Goal: Task Accomplishment & Management: Manage account settings

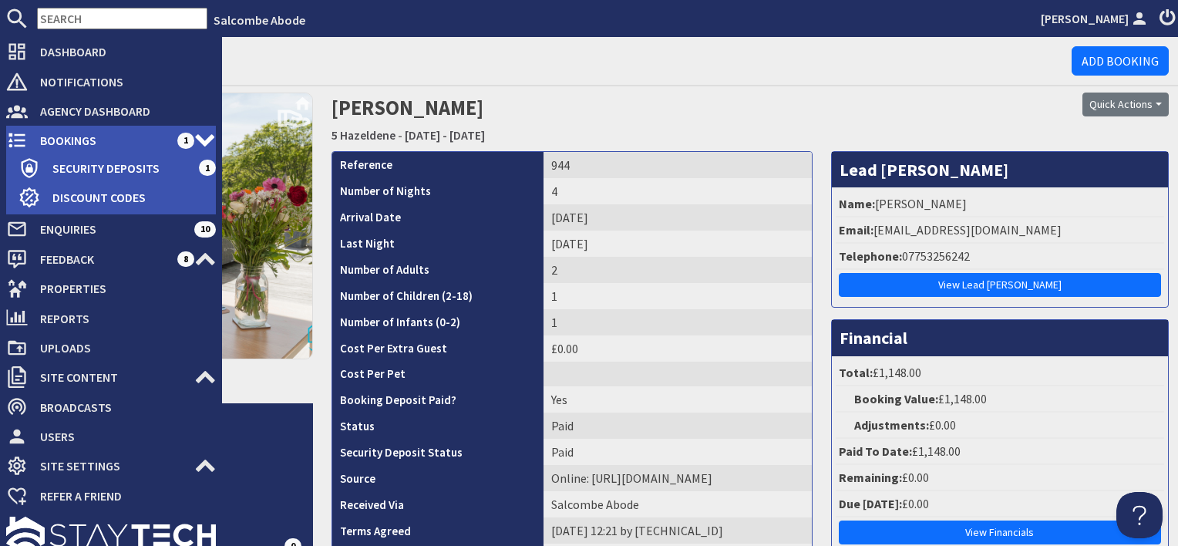
click at [68, 135] on span "Bookings" at bounding box center [103, 140] width 150 height 25
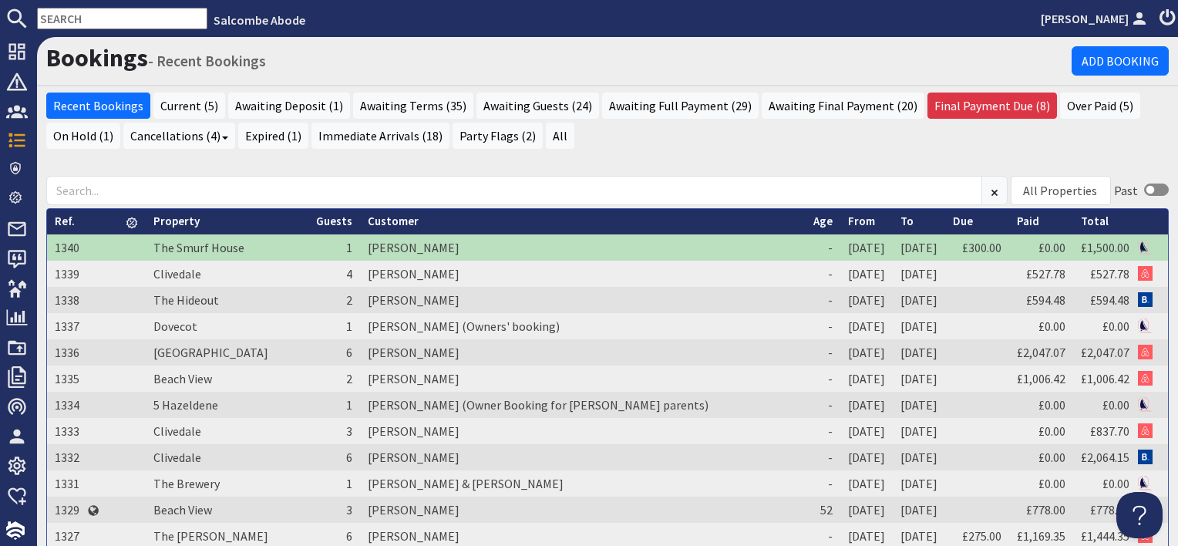
click at [848, 217] on link "From" at bounding box center [861, 220] width 27 height 15
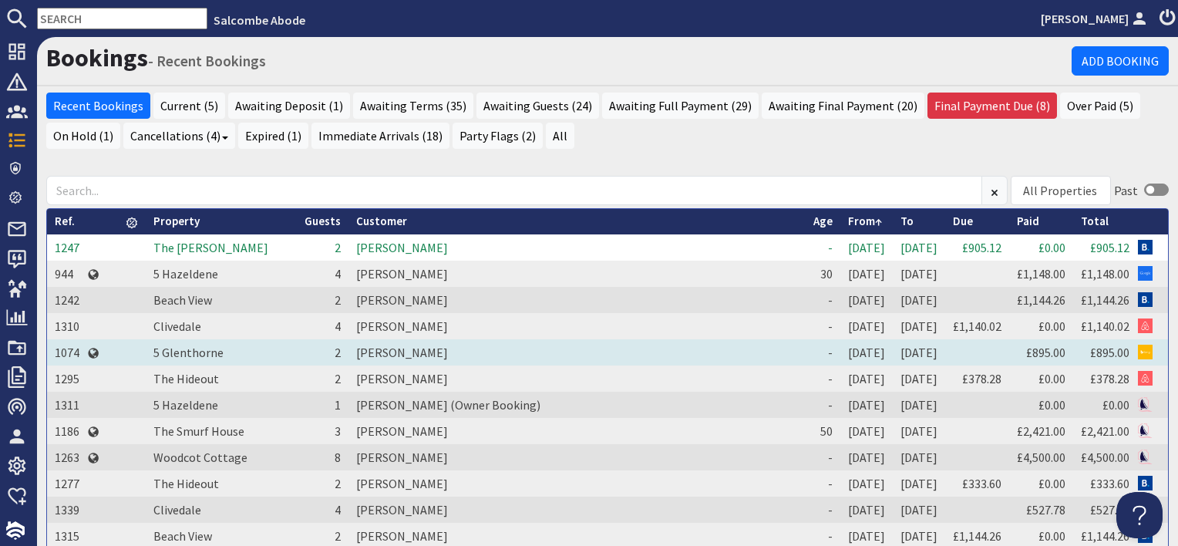
click at [356, 348] on td "[PERSON_NAME]" at bounding box center [576, 352] width 457 height 26
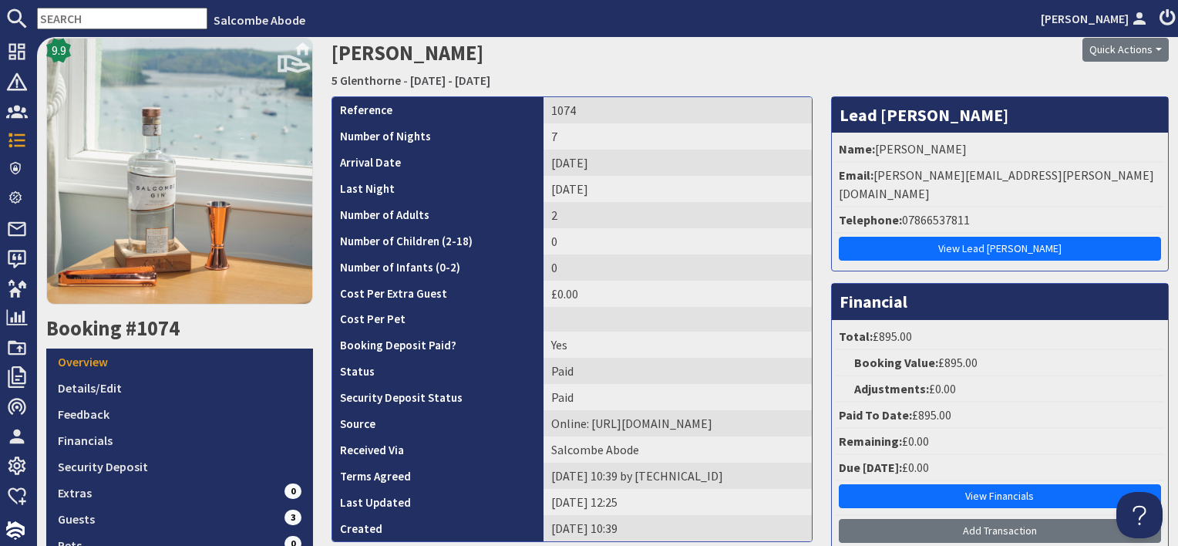
scroll to position [77, 0]
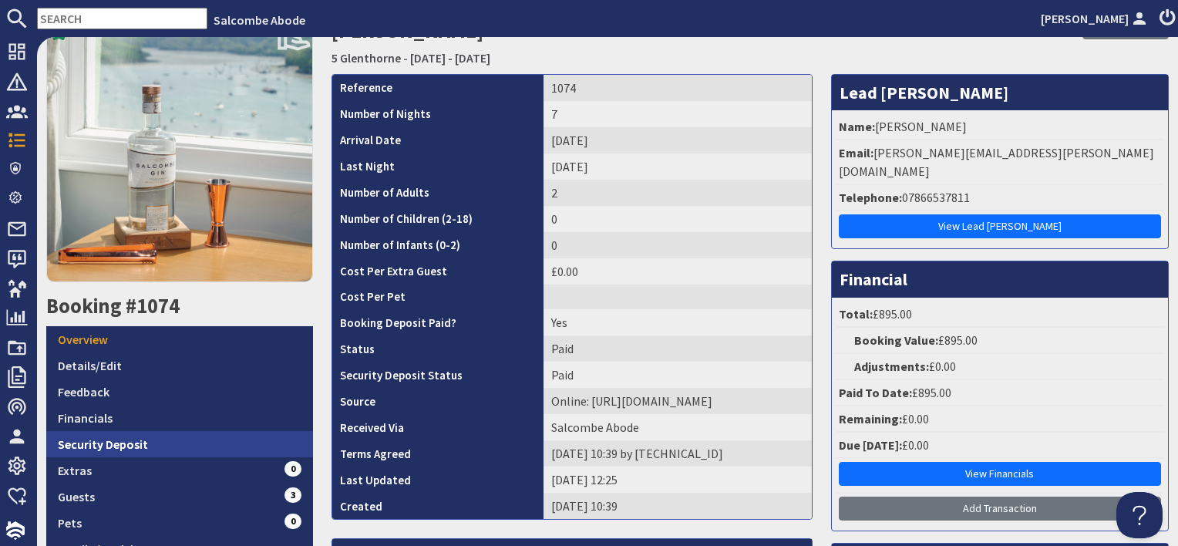
click at [154, 439] on link "Security Deposit" at bounding box center [179, 444] width 267 height 26
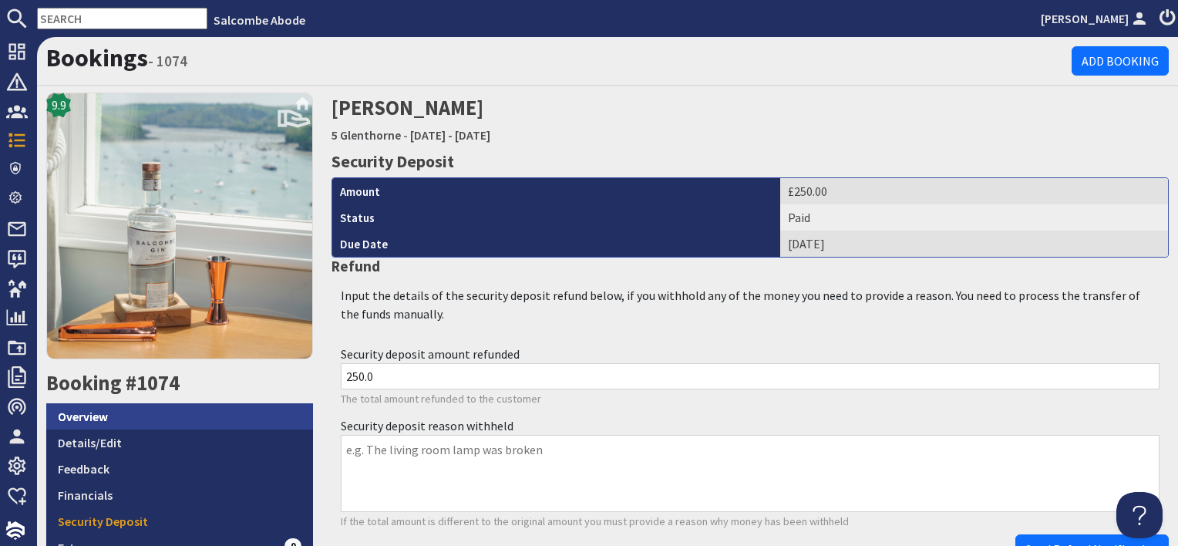
click at [140, 407] on link "Overview" at bounding box center [179, 416] width 267 height 26
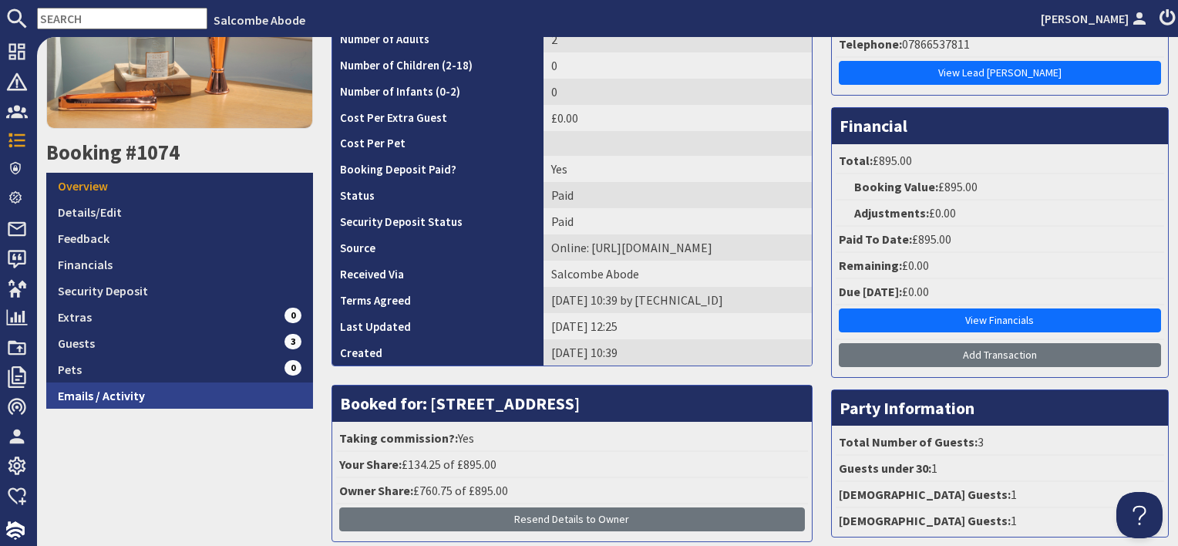
scroll to position [231, 0]
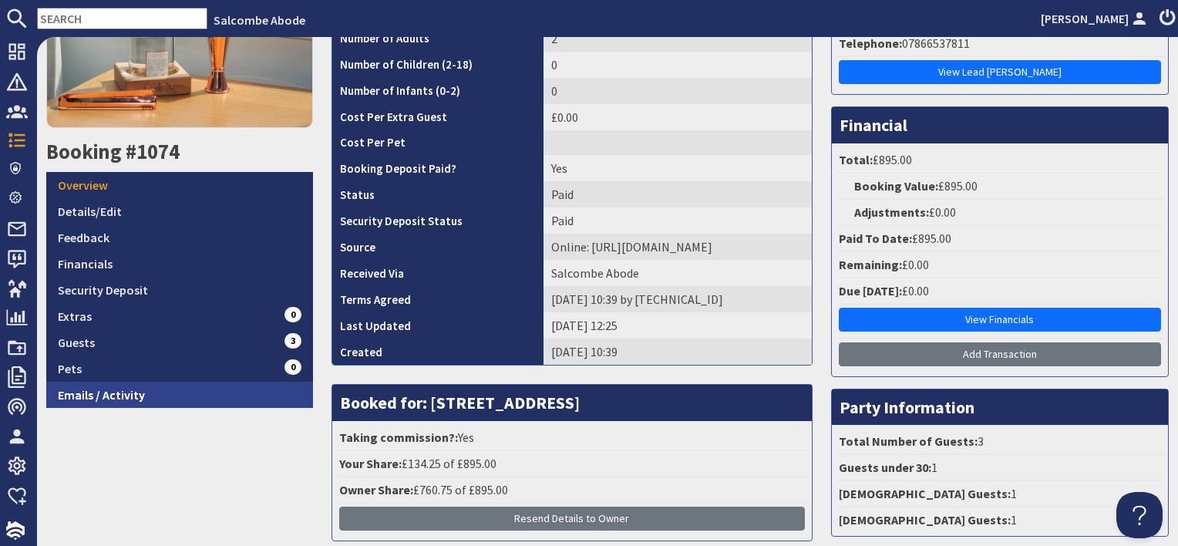
click at [129, 398] on link "Emails / Activity" at bounding box center [179, 395] width 267 height 26
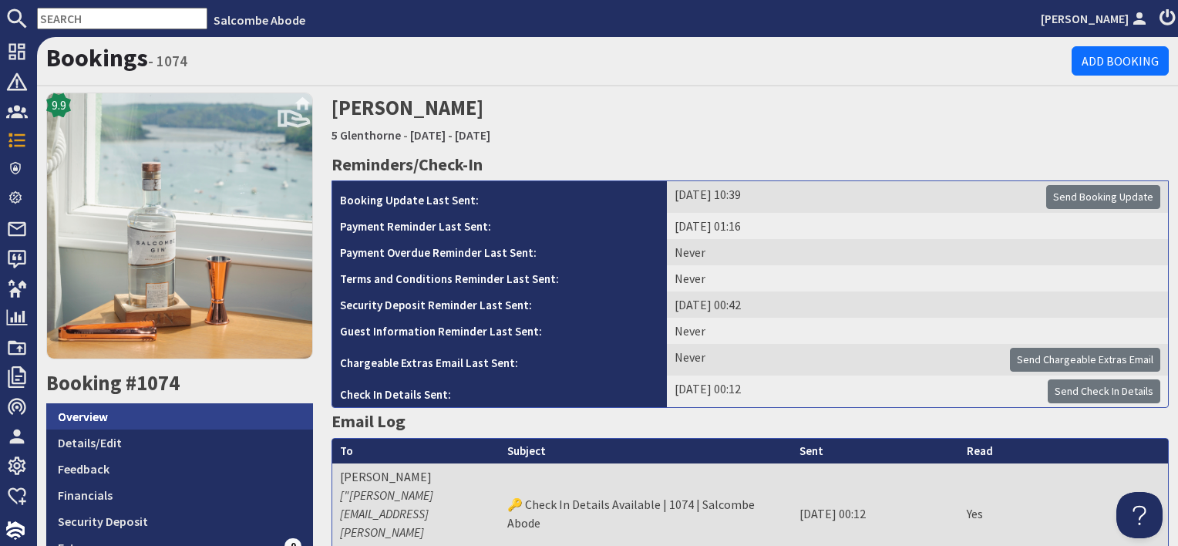
click at [275, 407] on link "Overview" at bounding box center [179, 416] width 267 height 26
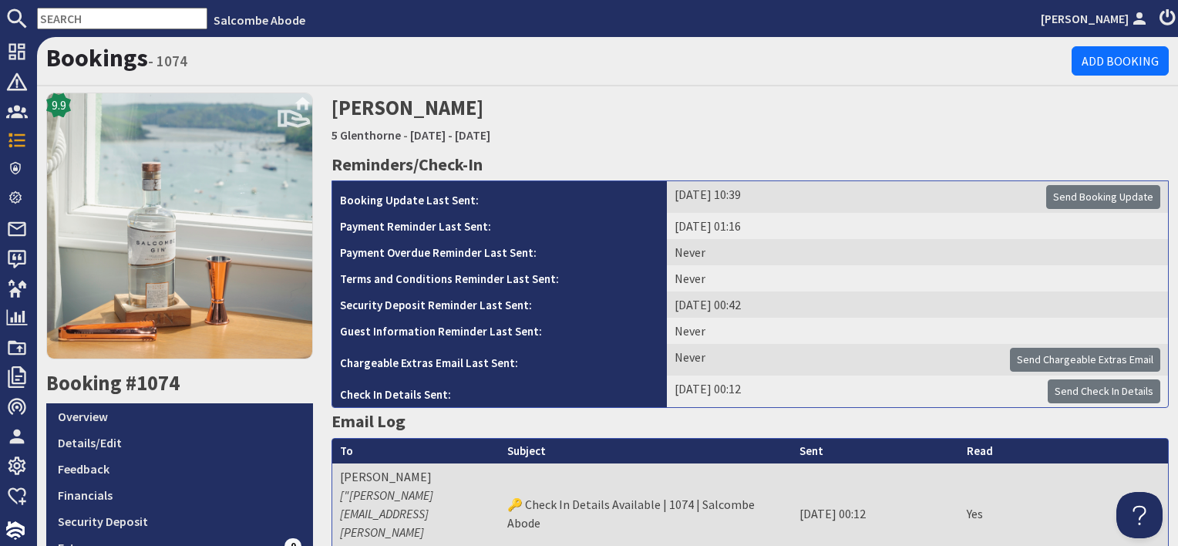
click at [878, 207] on td "05/03/2025 10:39 Send Booking Update" at bounding box center [917, 197] width 501 height 32
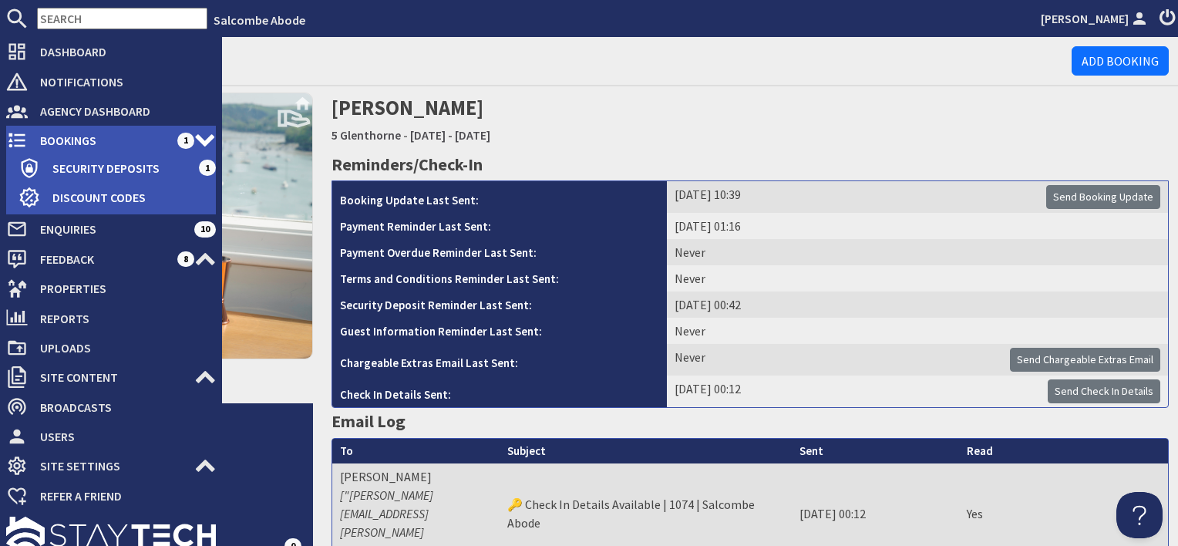
click at [69, 149] on span "Bookings" at bounding box center [103, 140] width 150 height 25
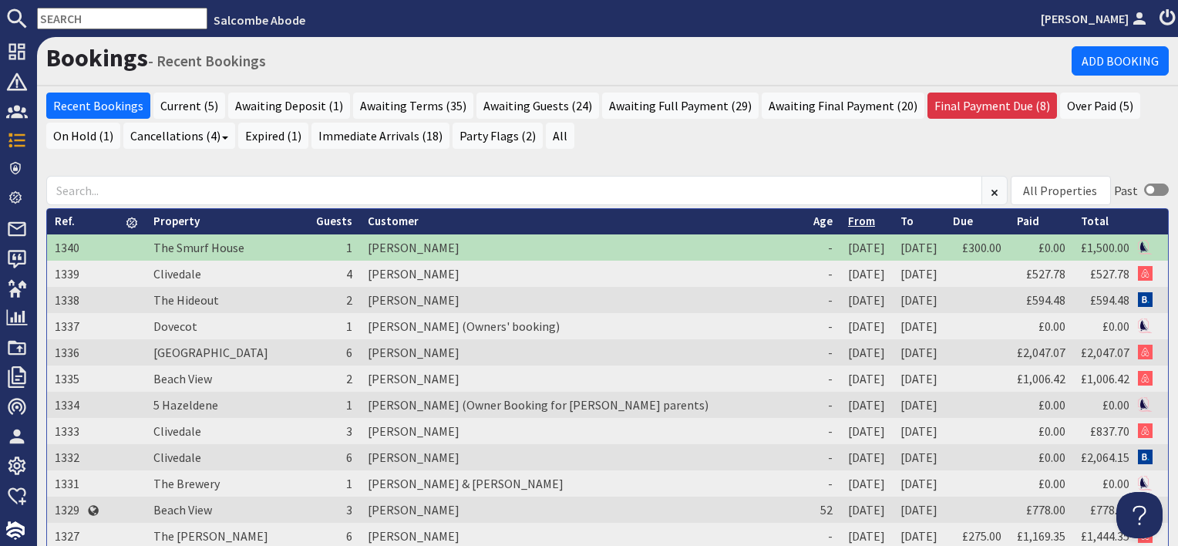
click at [848, 222] on link "From" at bounding box center [861, 220] width 27 height 15
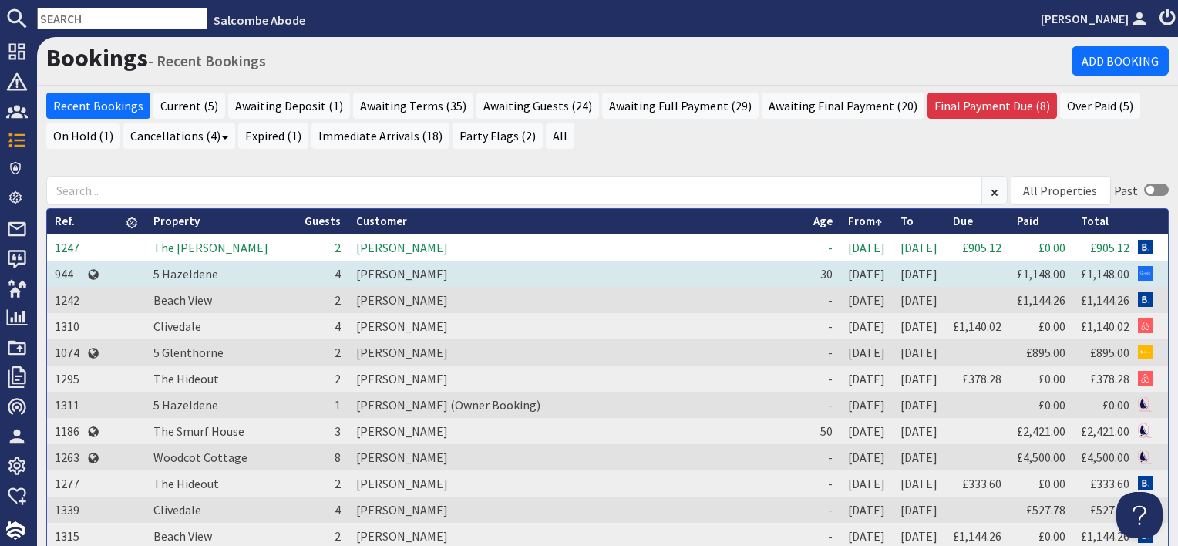
click at [361, 267] on td "[PERSON_NAME]" at bounding box center [576, 274] width 457 height 26
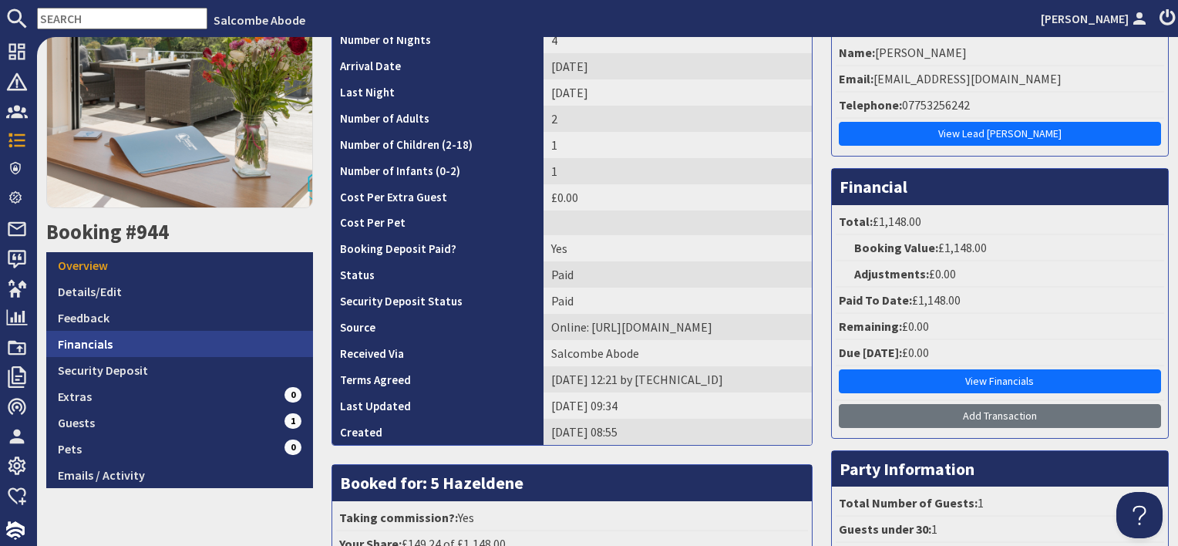
scroll to position [154, 0]
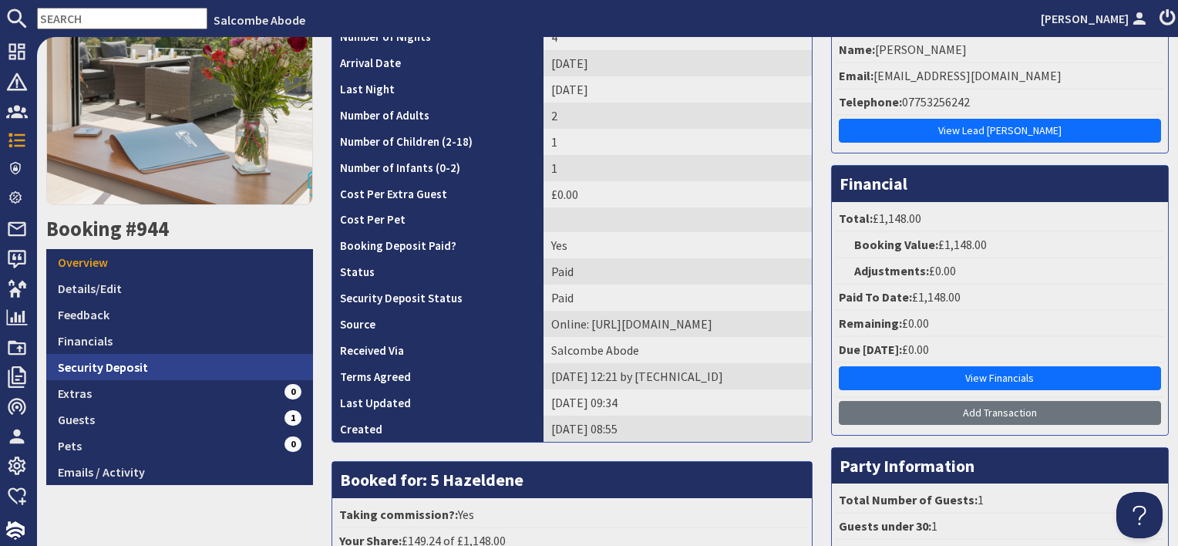
click at [133, 366] on link "Security Deposit" at bounding box center [179, 367] width 267 height 26
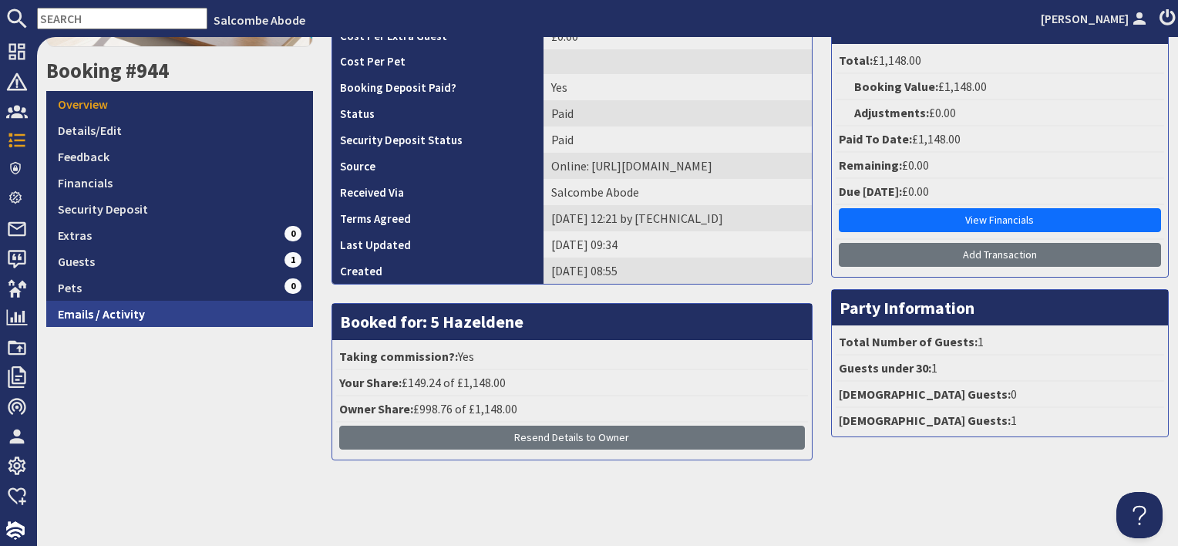
click at [147, 310] on link "Emails / Activity" at bounding box center [179, 314] width 267 height 26
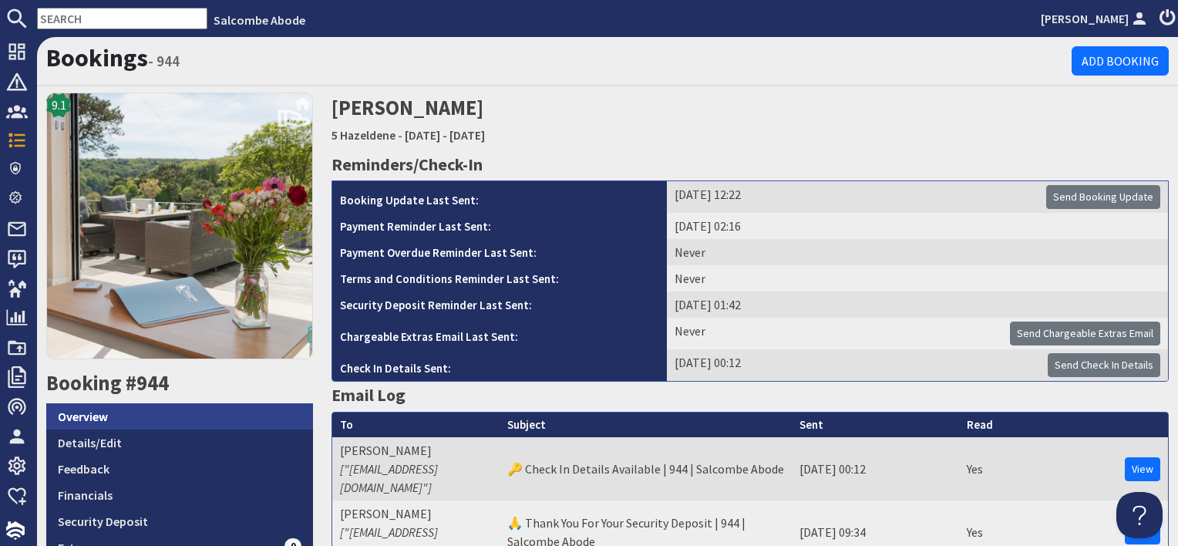
click at [226, 415] on link "Overview" at bounding box center [179, 416] width 267 height 26
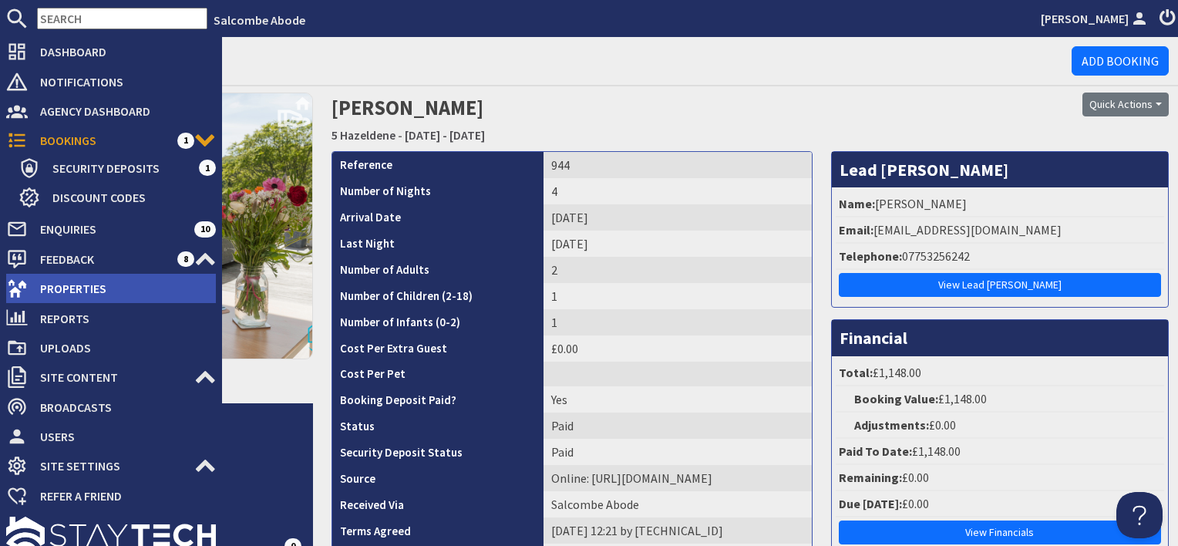
click at [78, 292] on span "Properties" at bounding box center [122, 288] width 188 height 25
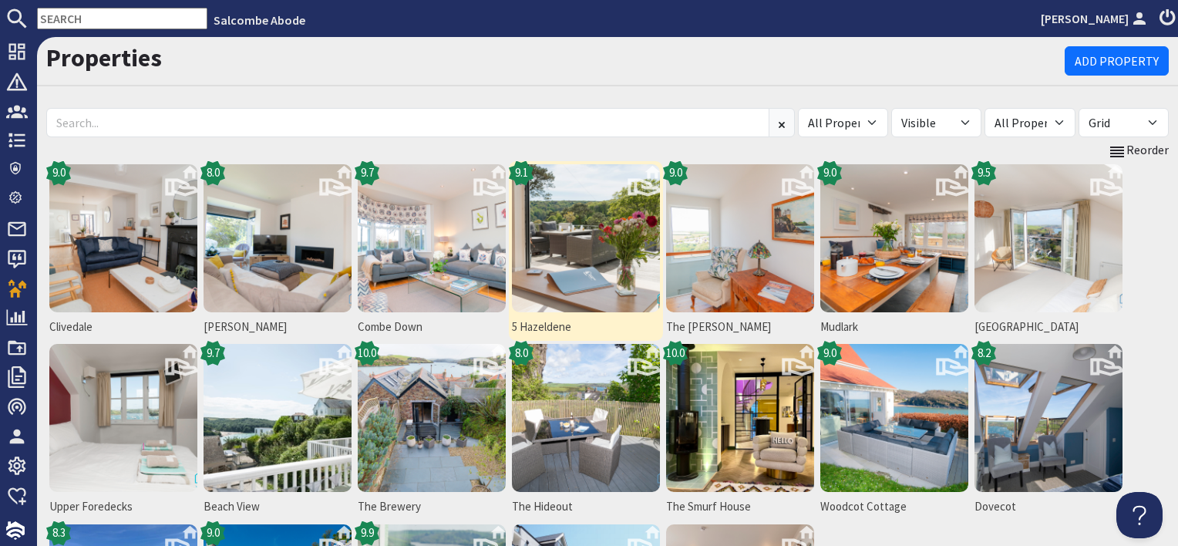
click at [550, 302] on img at bounding box center [586, 238] width 148 height 148
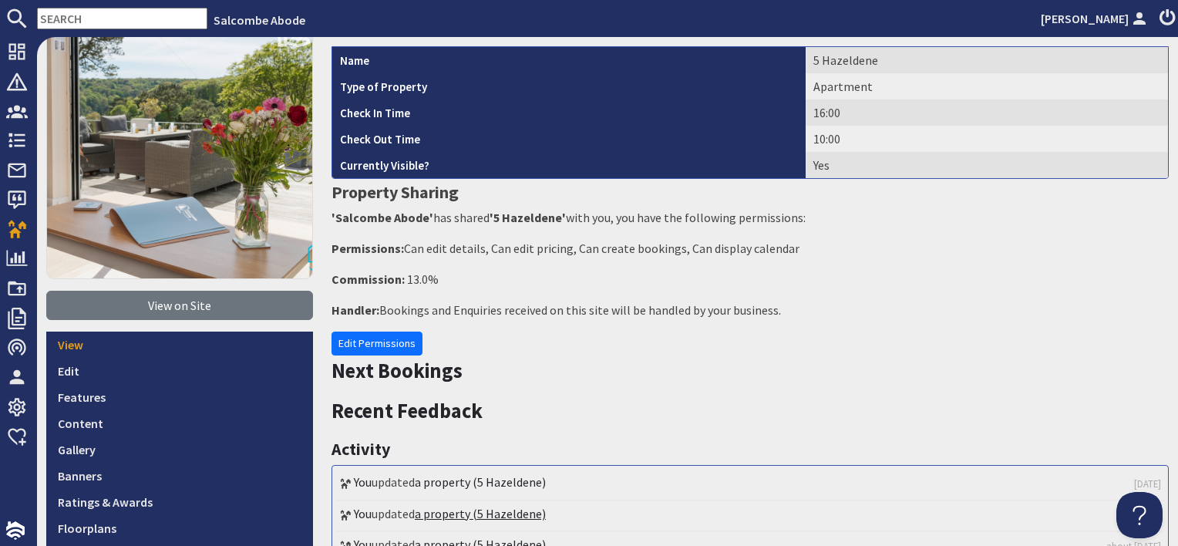
scroll to position [308, 0]
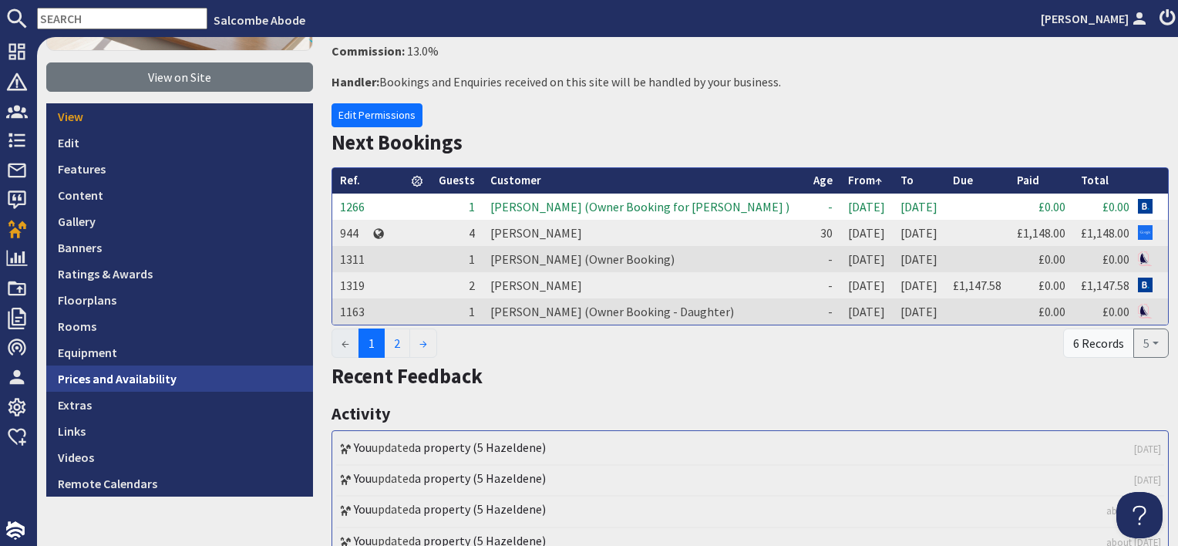
click at [245, 380] on link "Prices and Availability" at bounding box center [179, 378] width 267 height 26
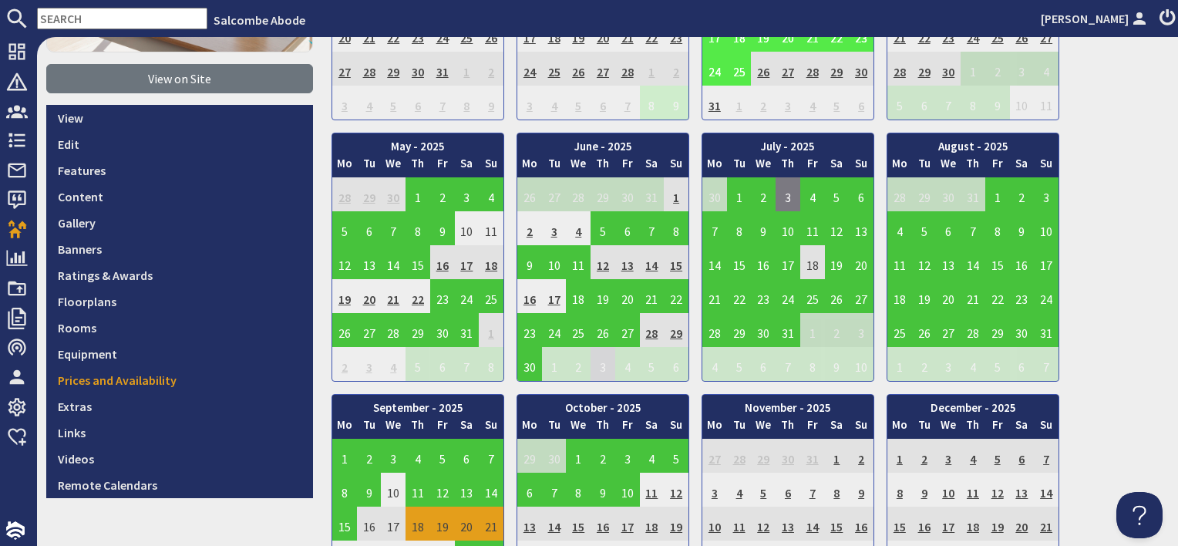
scroll to position [308, 0]
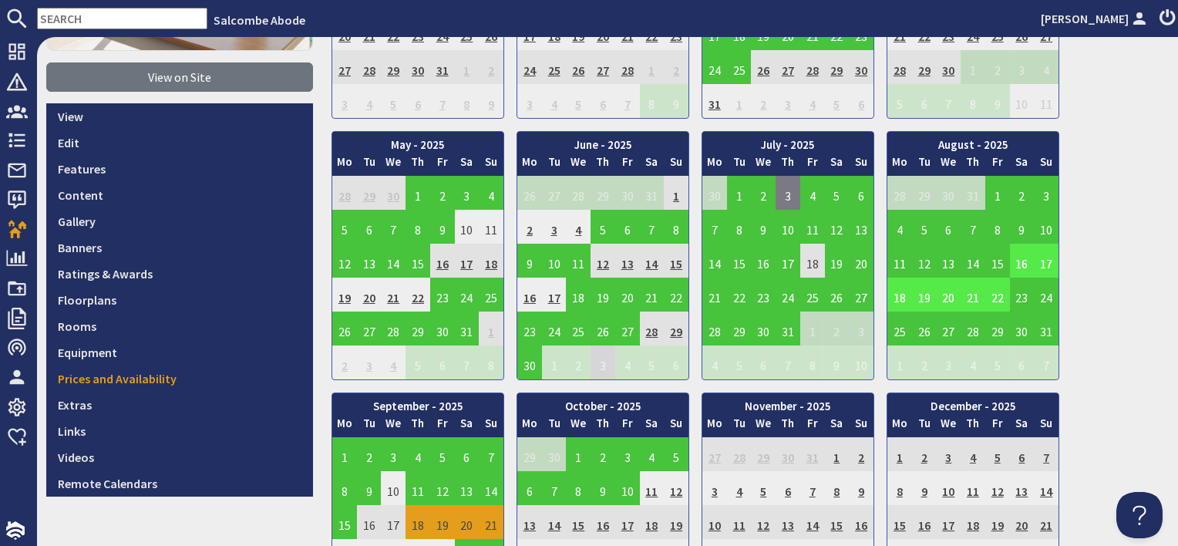
click at [1015, 264] on td "16" at bounding box center [1022, 261] width 25 height 34
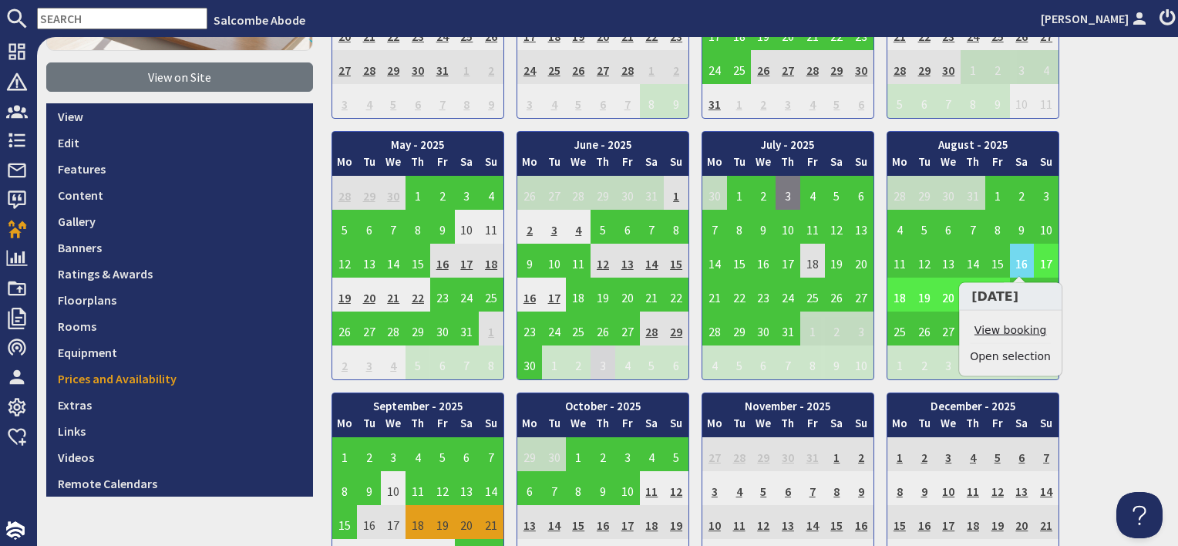
click at [1013, 329] on link "View booking" at bounding box center [1010, 330] width 81 height 16
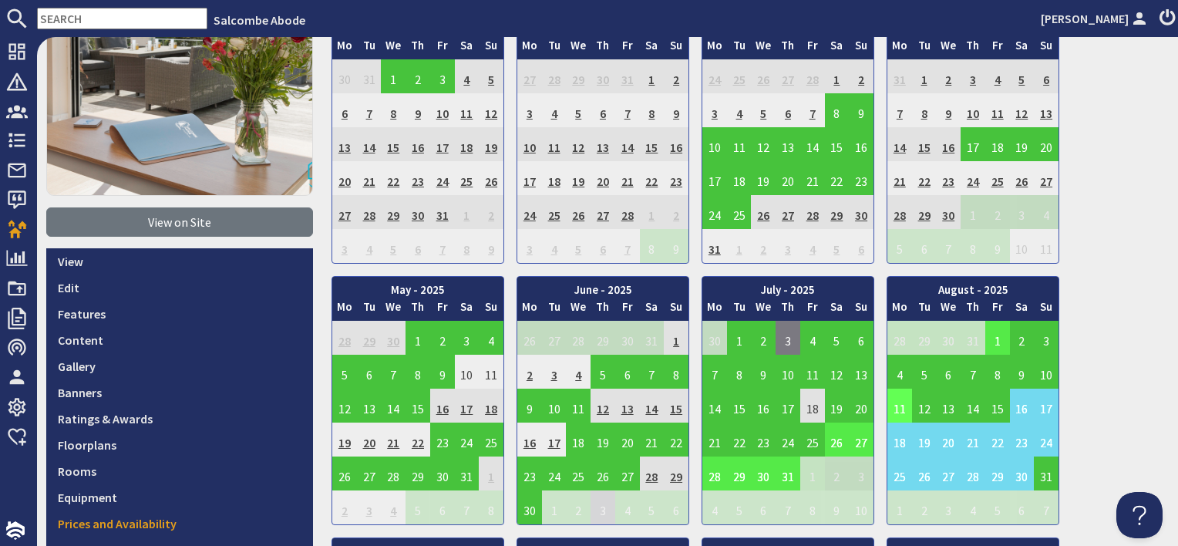
scroll to position [231, 0]
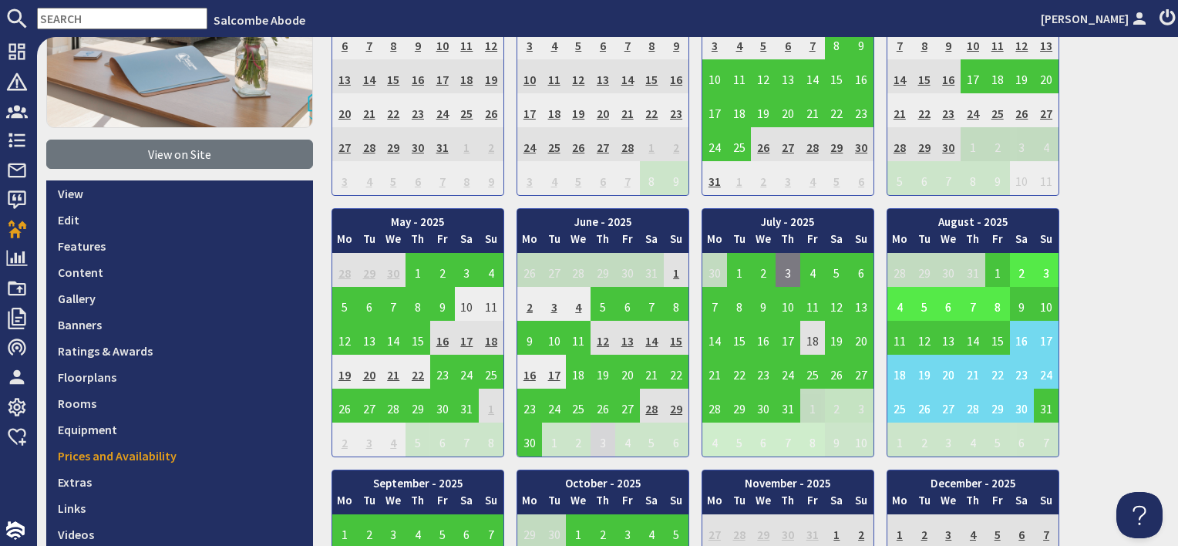
click at [1014, 267] on td "2" at bounding box center [1022, 270] width 25 height 34
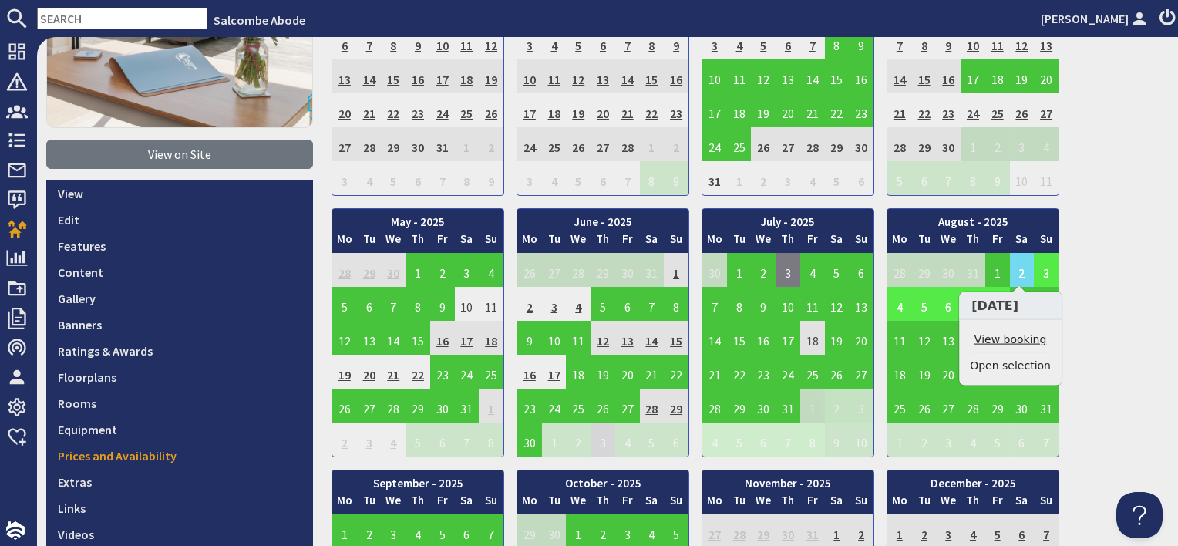
click at [1020, 333] on link "View booking" at bounding box center [1010, 339] width 81 height 16
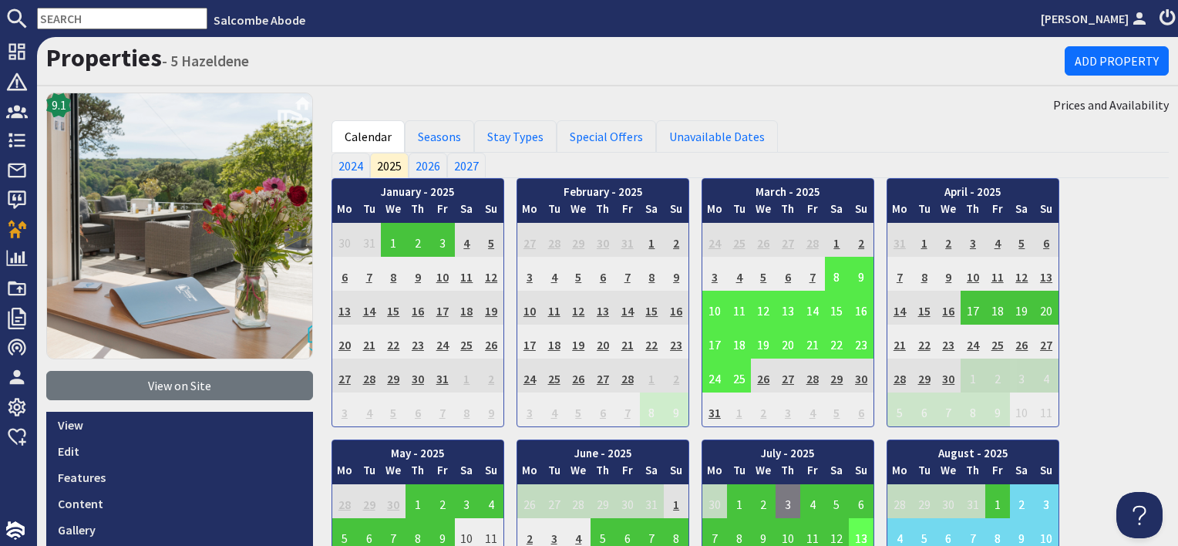
scroll to position [231, 0]
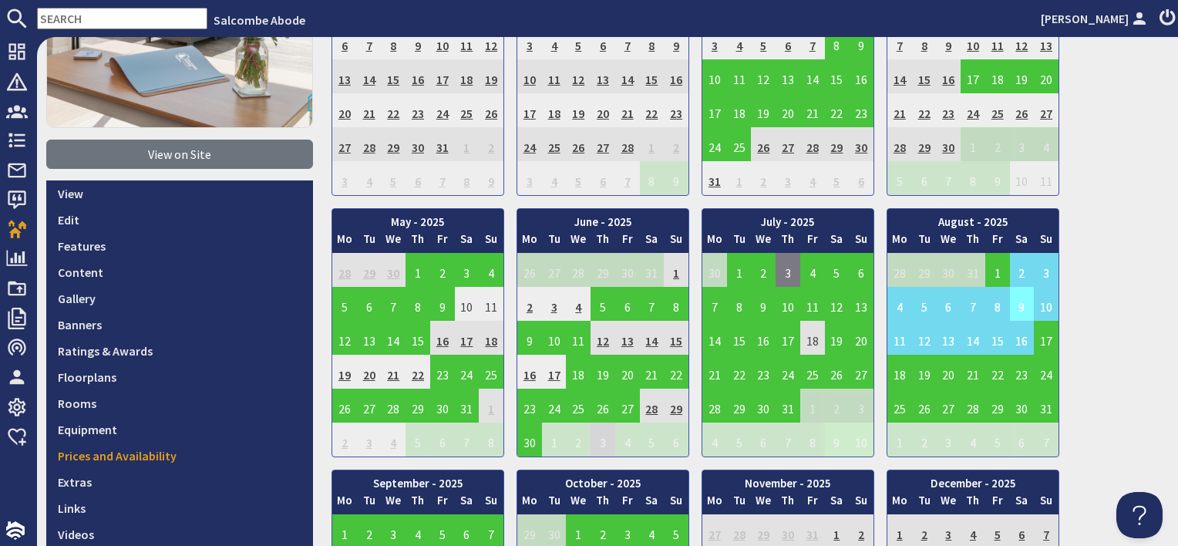
click at [1019, 306] on td "9" at bounding box center [1022, 304] width 25 height 34
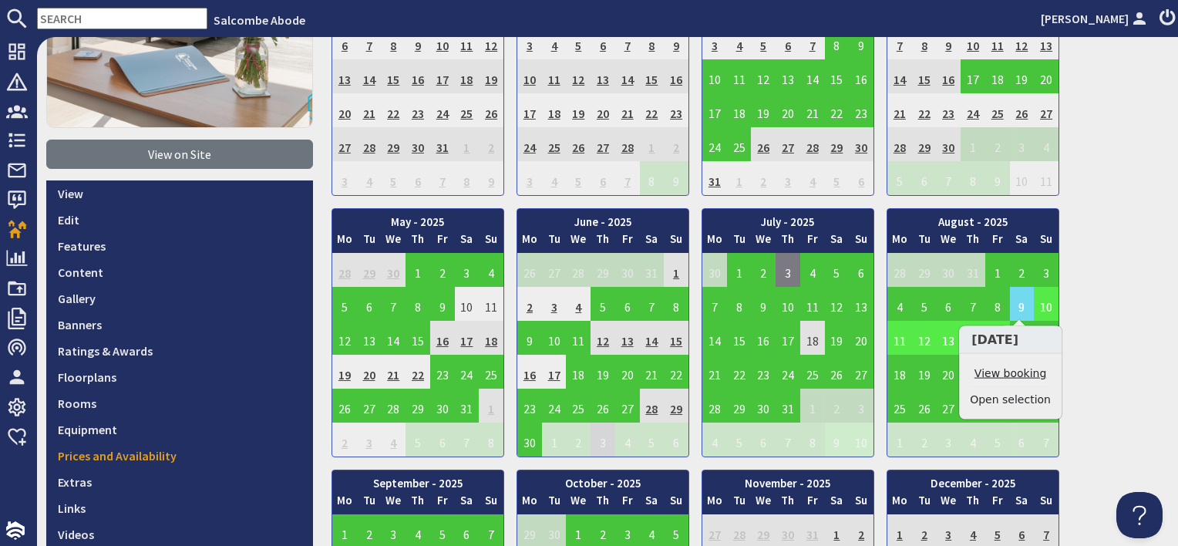
click at [1017, 372] on link "View booking" at bounding box center [1010, 373] width 81 height 16
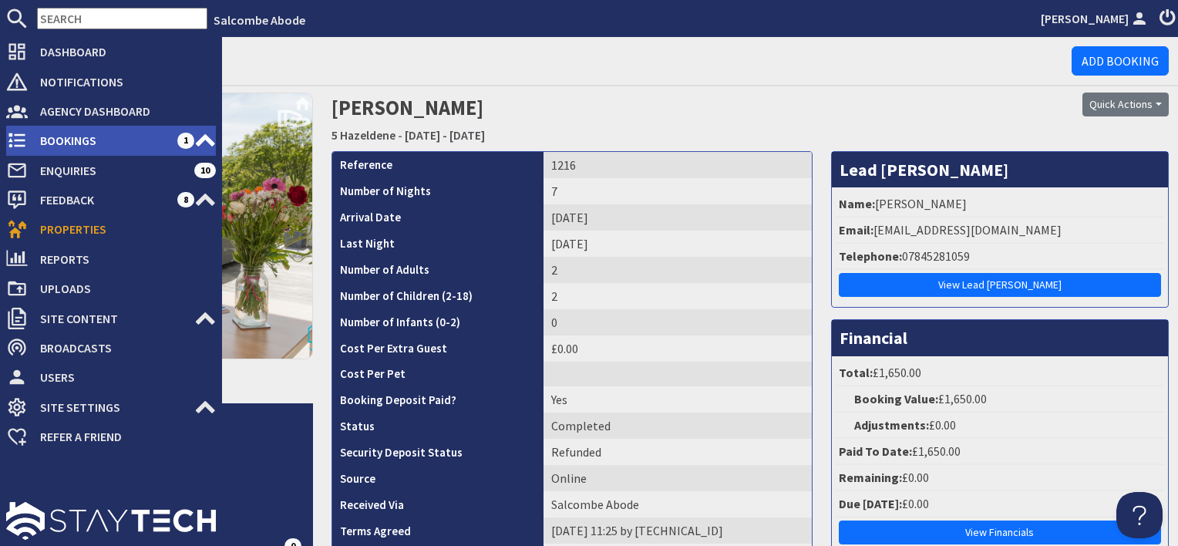
click at [87, 148] on span "Bookings" at bounding box center [103, 140] width 150 height 25
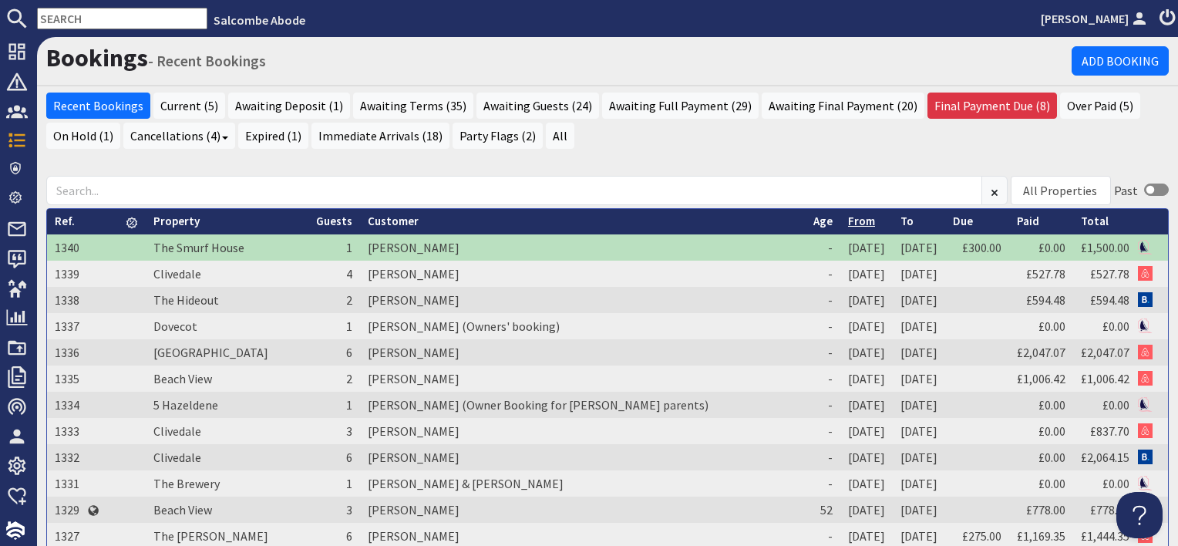
click at [848, 218] on link "From" at bounding box center [861, 220] width 27 height 15
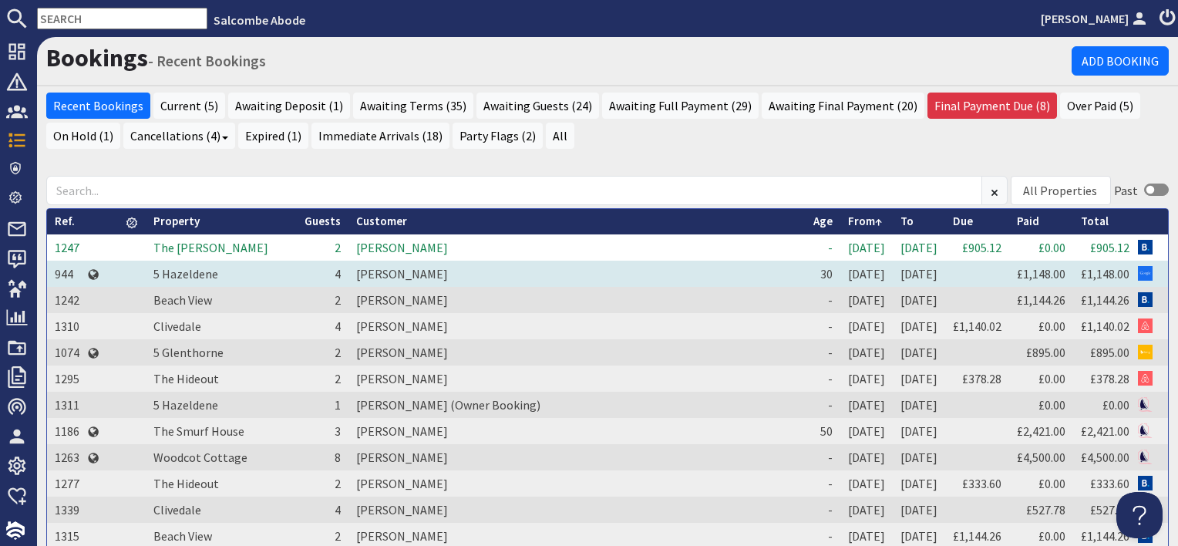
click at [358, 275] on td "[PERSON_NAME]" at bounding box center [576, 274] width 457 height 26
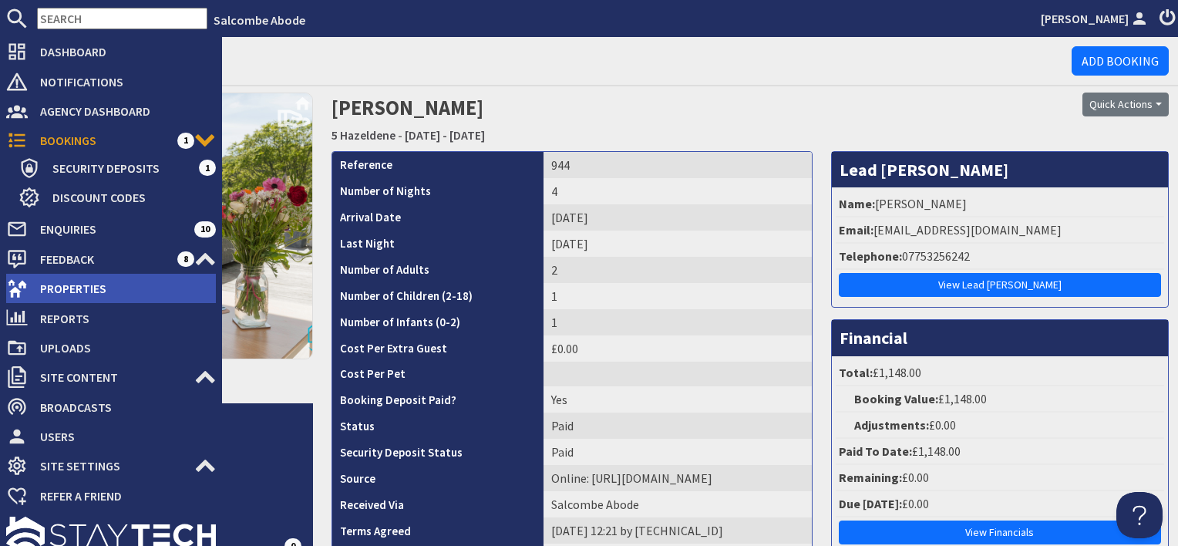
click at [65, 284] on span "Properties" at bounding box center [122, 288] width 188 height 25
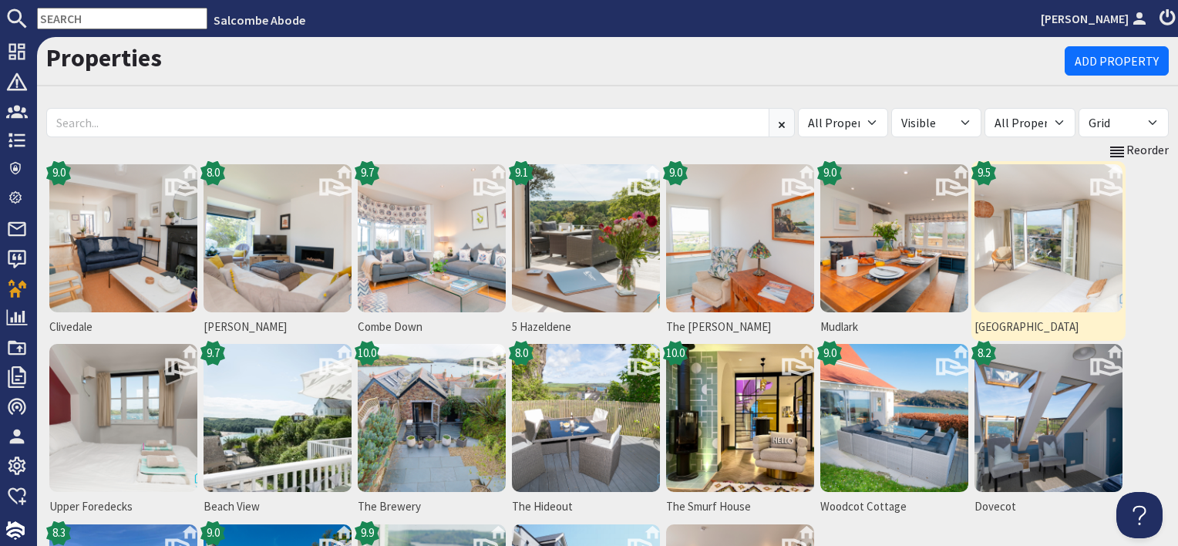
click at [1057, 229] on img at bounding box center [1048, 238] width 148 height 148
